Goal: Task Accomplishment & Management: Complete application form

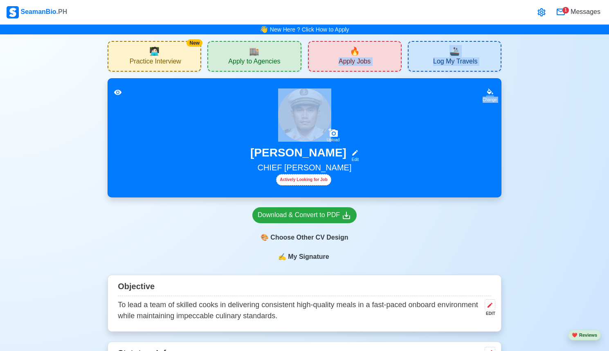
drag, startPoint x: 339, startPoint y: 49, endPoint x: 279, endPoint y: 72, distance: 64.4
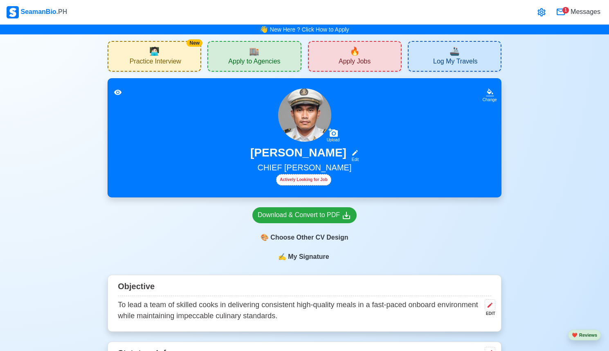
click at [275, 55] on div "🏬 Apply to Agencies" at bounding box center [254, 56] width 94 height 31
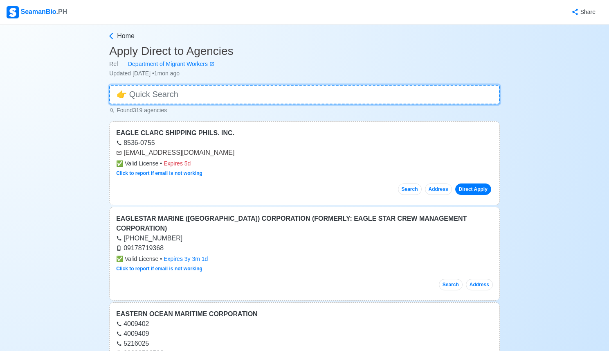
click at [301, 88] on input at bounding box center [304, 95] width 391 height 20
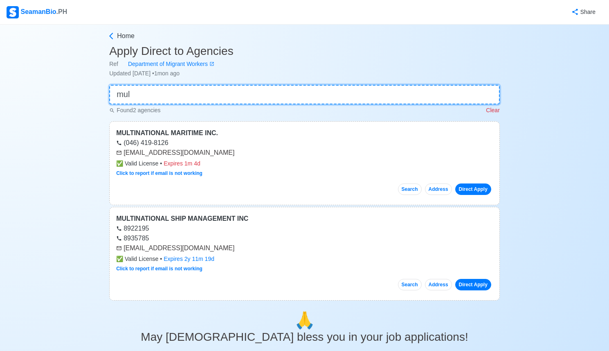
type input "mul"
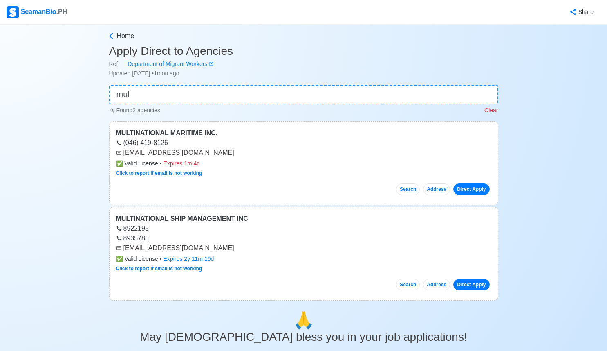
click at [56, 85] on div "Home Apply Direct to Agencies Ref Department of Migrant Workers Updated [DATE] …" at bounding box center [303, 272] width 607 height 495
click at [128, 250] on div "[EMAIL_ADDRESS][DOMAIN_NAME]" at bounding box center [304, 248] width 376 height 10
